Goal: Task Accomplishment & Management: Manage account settings

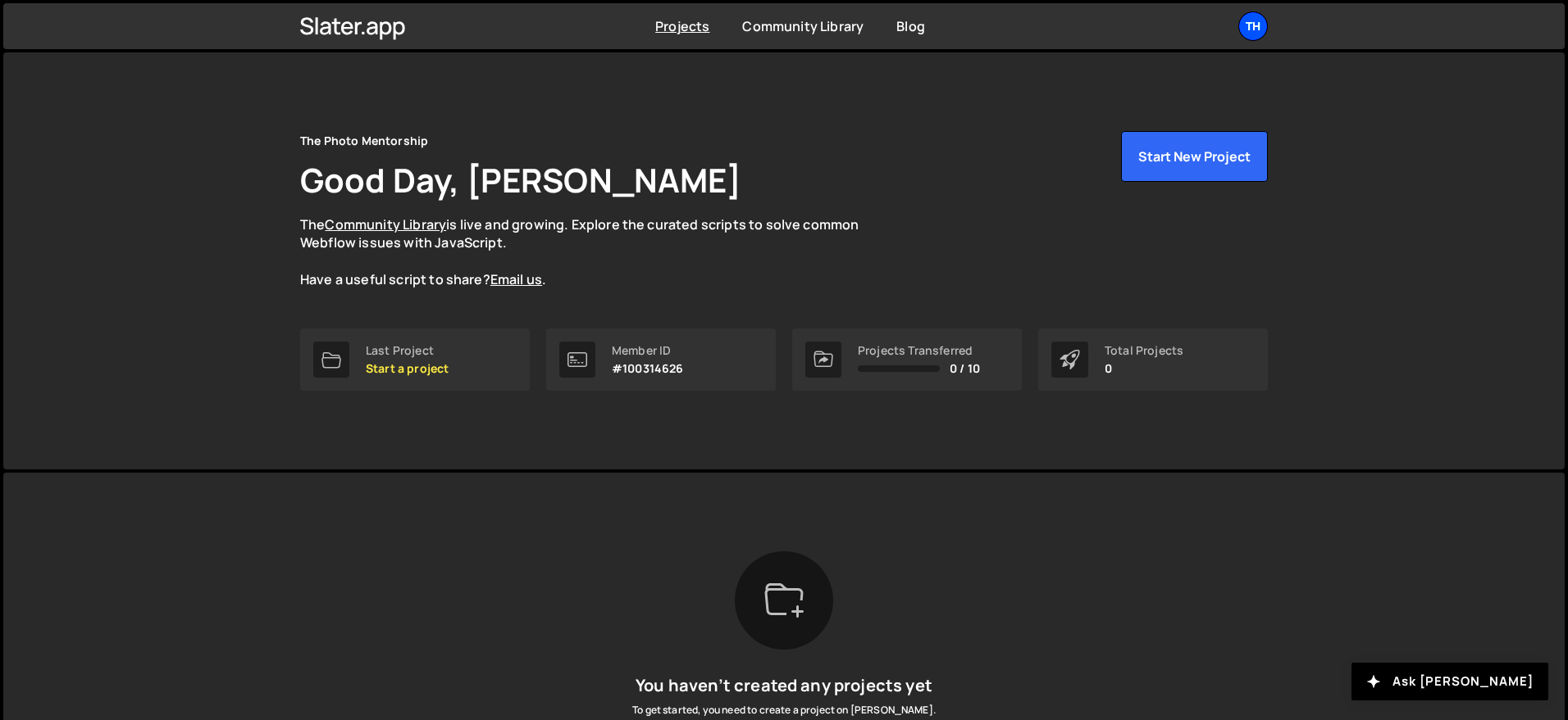
drag, startPoint x: 1248, startPoint y: 27, endPoint x: 1240, endPoint y: 28, distance: 8.1
click at [1247, 27] on div "Th" at bounding box center [1252, 27] width 29 height 29
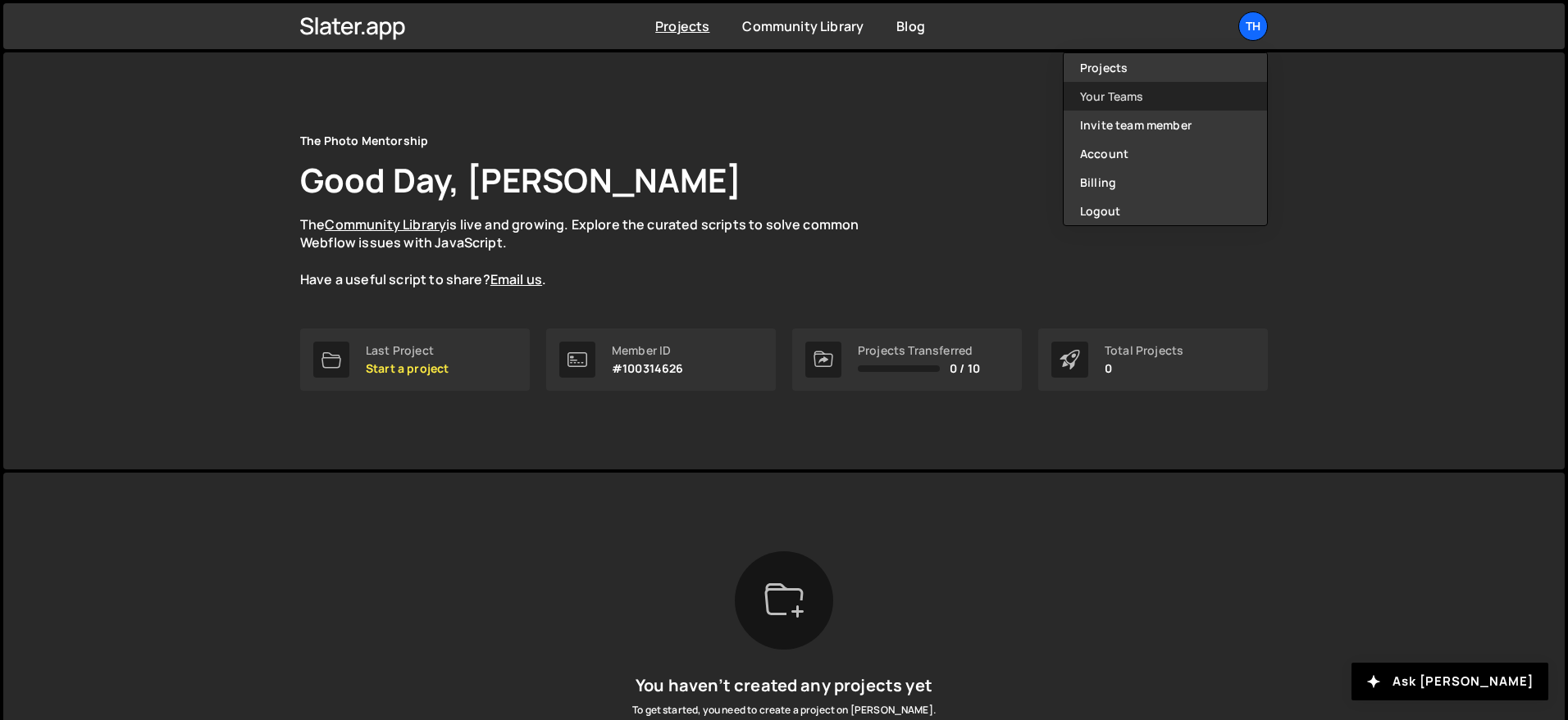
click at [1095, 91] on link "Your Teams" at bounding box center [1165, 95] width 204 height 28
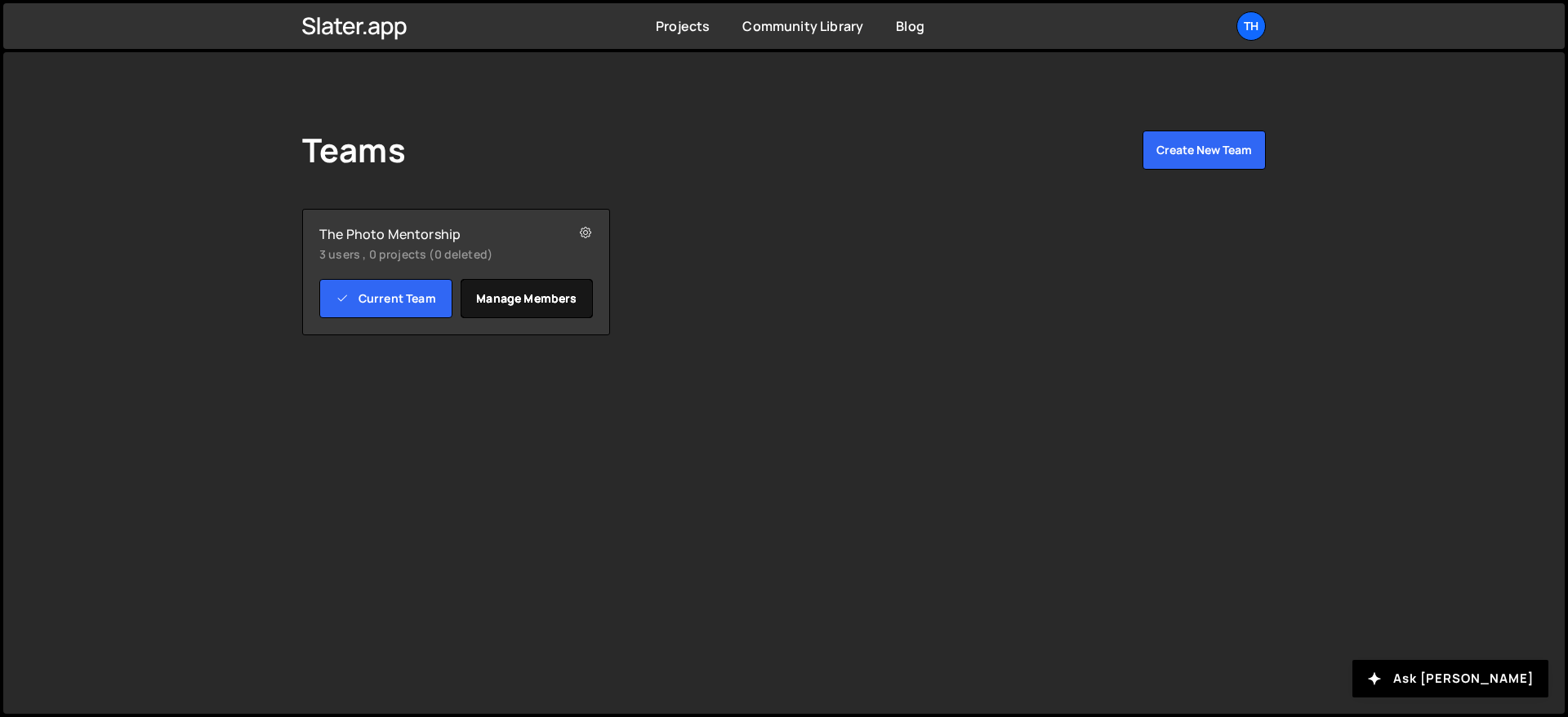
click at [539, 293] on link "Manage members" at bounding box center [527, 299] width 133 height 39
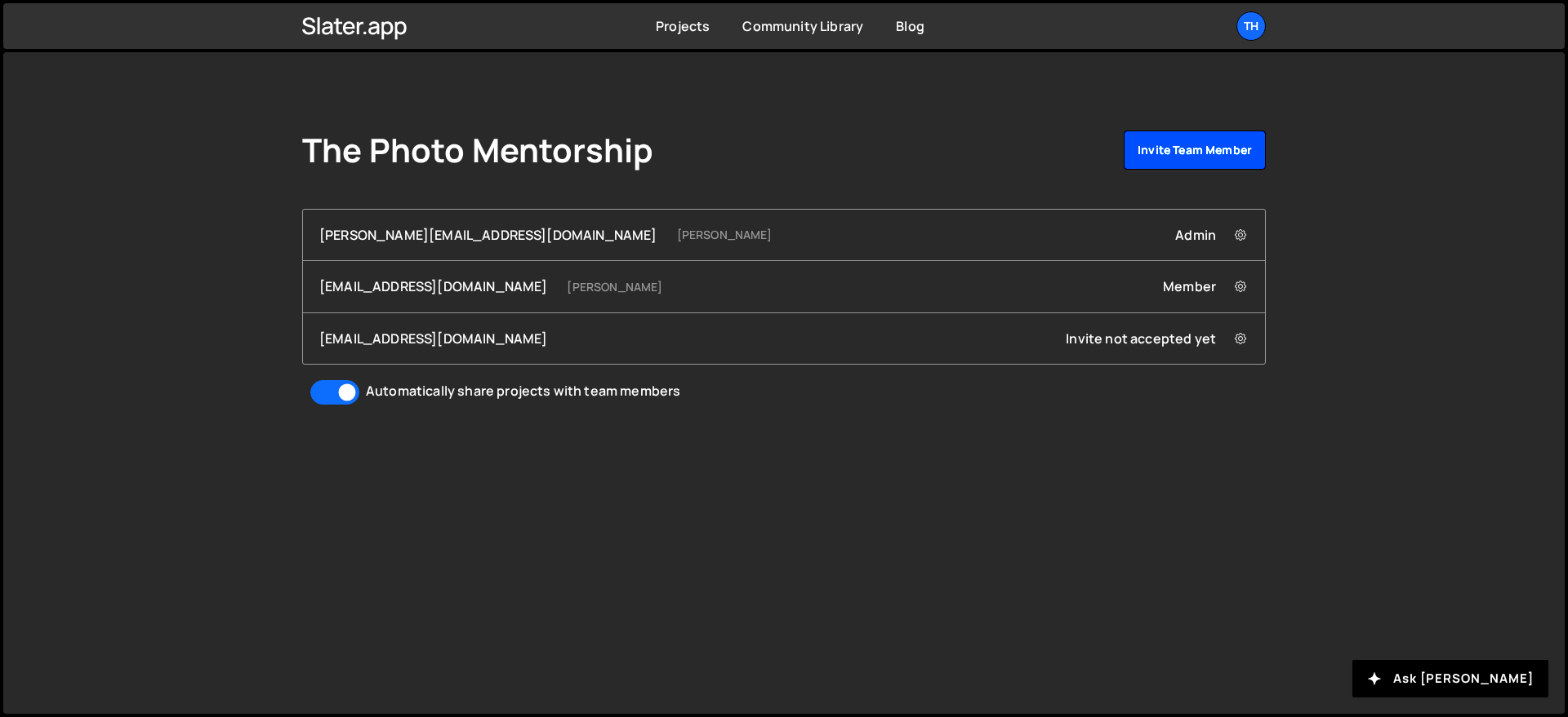
click at [1148, 157] on link "Invite team member" at bounding box center [1194, 150] width 142 height 39
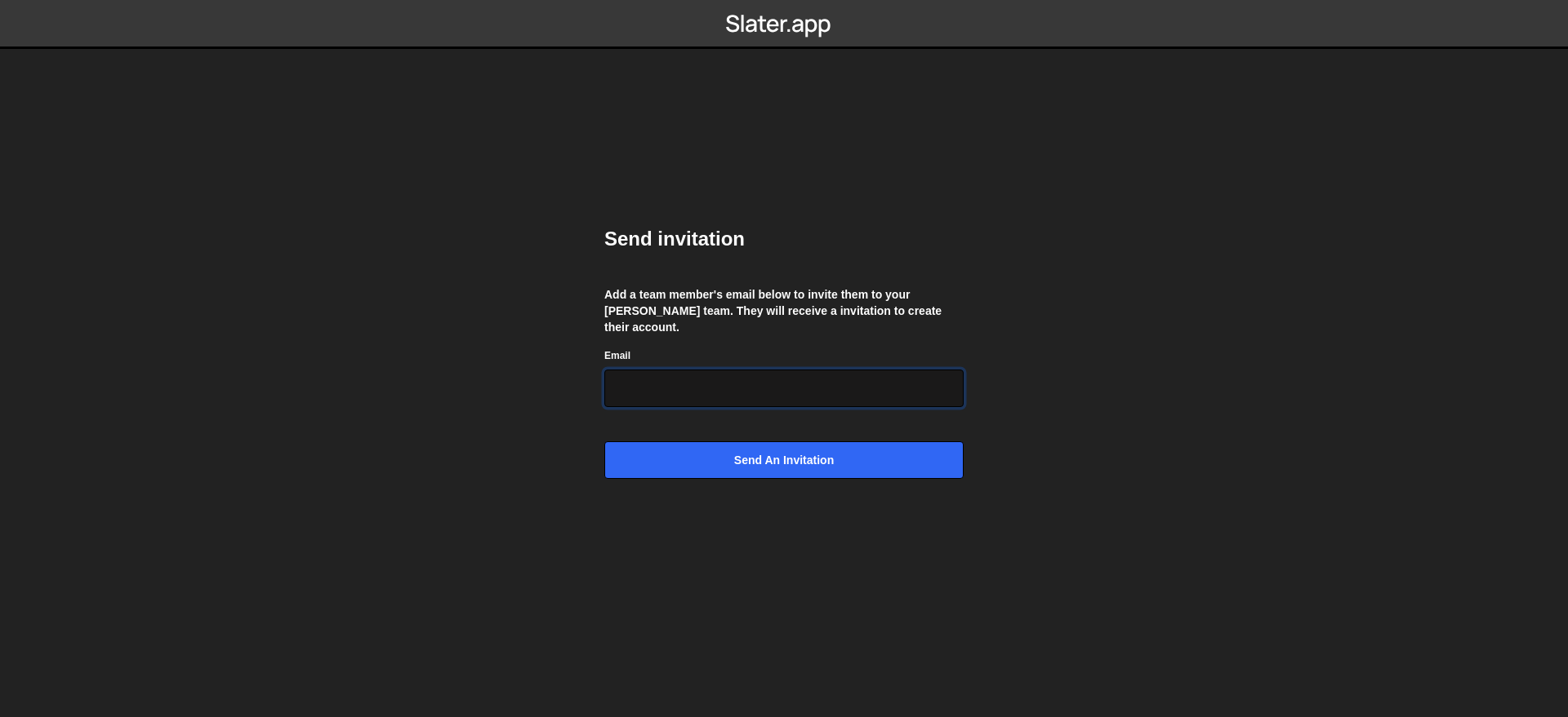
click at [691, 372] on input "Email" at bounding box center [783, 388] width 359 height 37
paste input "dev@pinecone.agency"
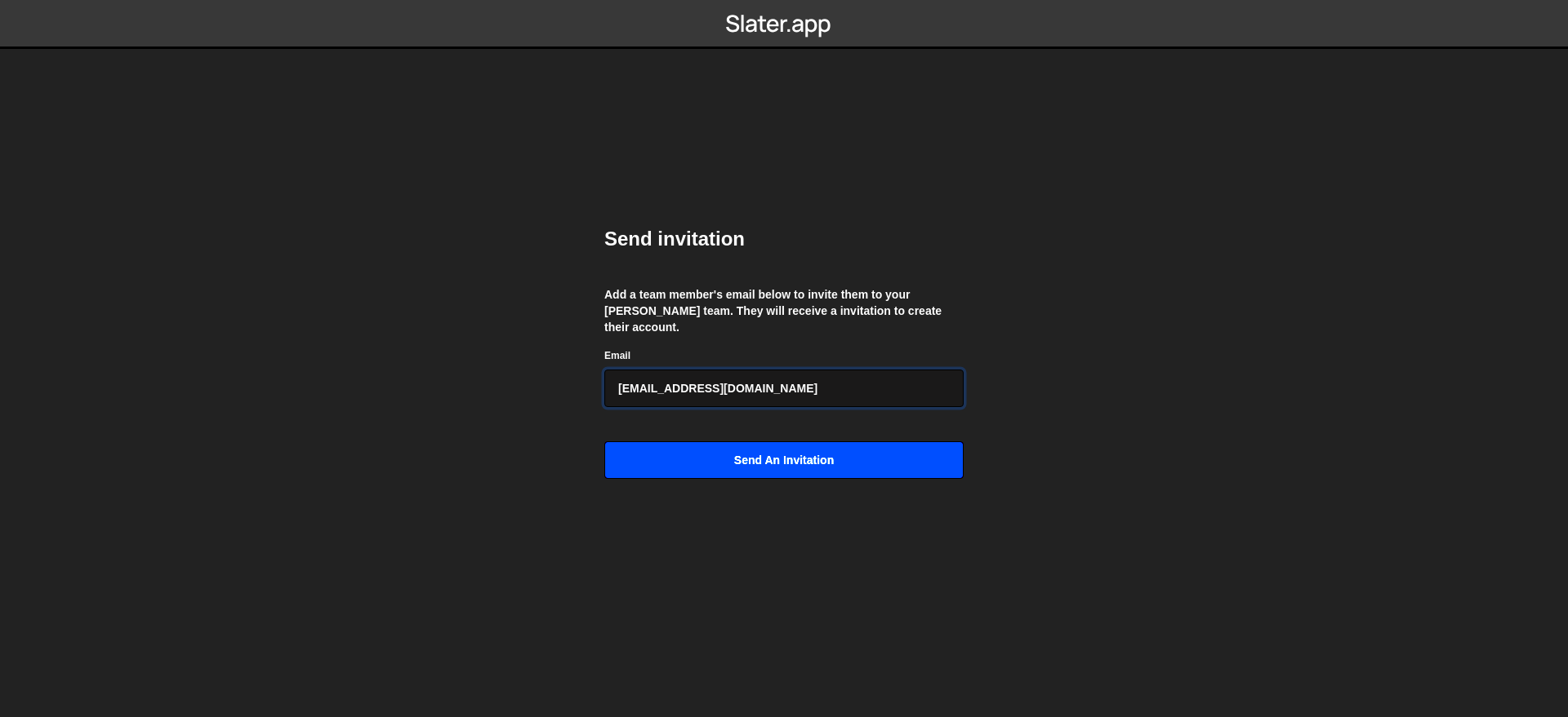
type input "dev@pinecone.agency"
click at [696, 461] on input "Send an invitation" at bounding box center [783, 459] width 359 height 37
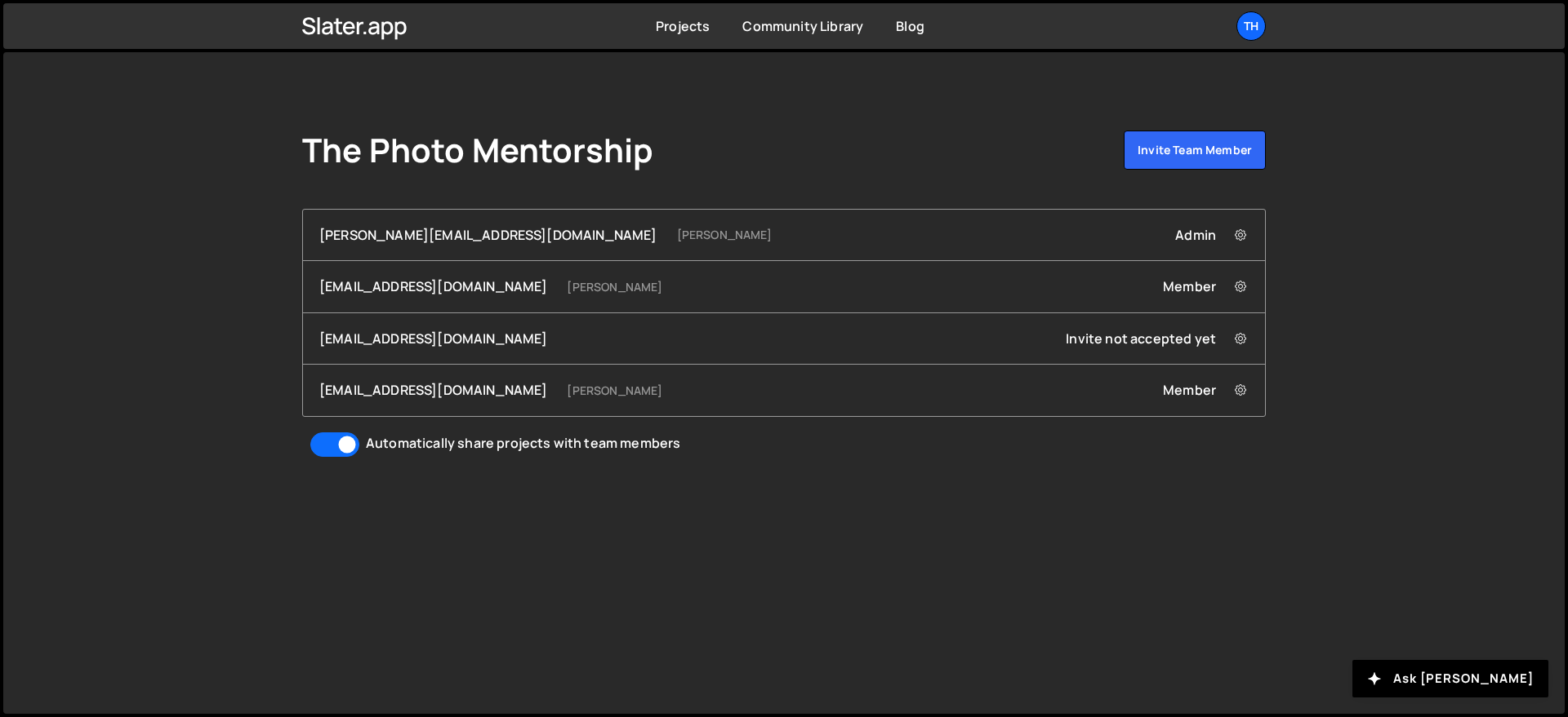
click at [788, 135] on div "The Photo Mentorship Invite team member" at bounding box center [784, 153] width 963 height 46
click at [1246, 18] on div "Th" at bounding box center [1251, 26] width 29 height 29
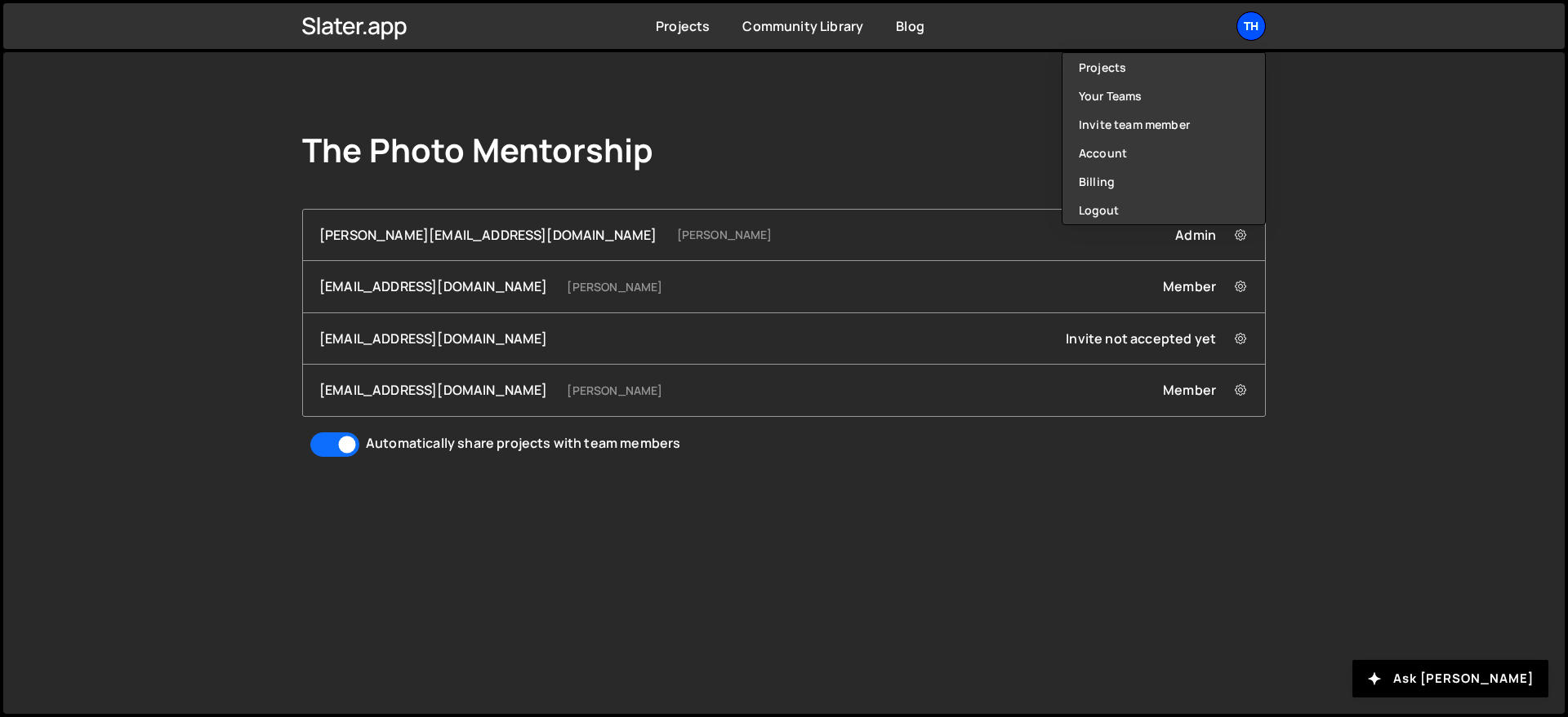
click at [1246, 18] on div "Th" at bounding box center [1251, 26] width 29 height 29
